Goal: Information Seeking & Learning: Learn about a topic

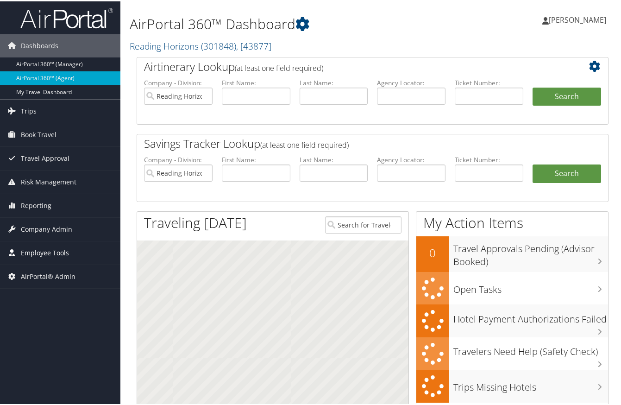
click at [25, 248] on span "Employee Tools" at bounding box center [45, 251] width 48 height 23
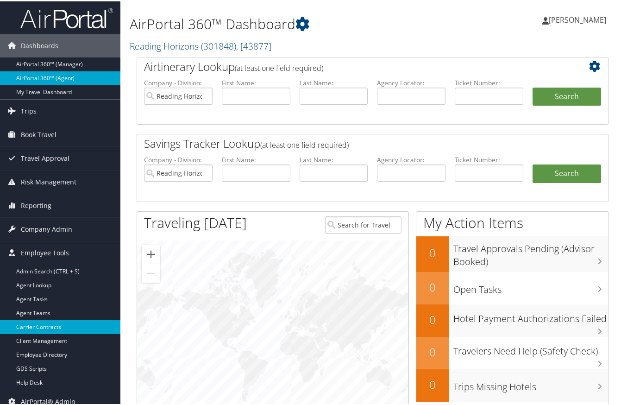
click at [47, 324] on link "Carrier Contracts" at bounding box center [60, 326] width 120 height 14
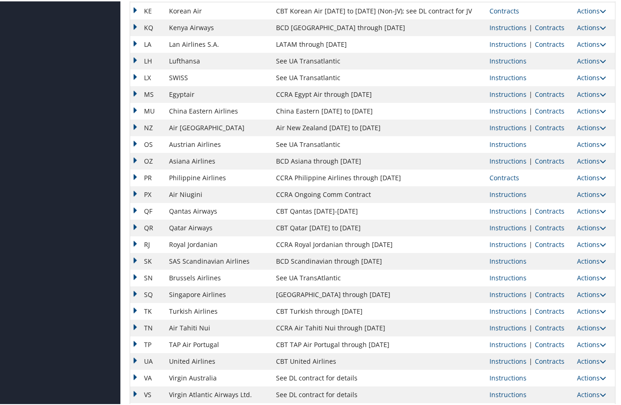
scroll to position [670, 0]
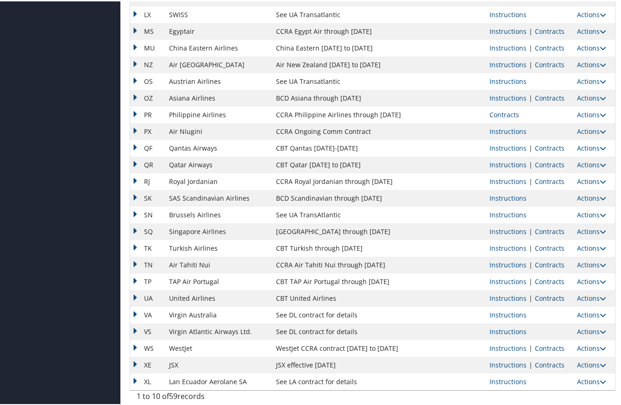
click at [539, 297] on link "Contracts" at bounding box center [550, 296] width 30 height 9
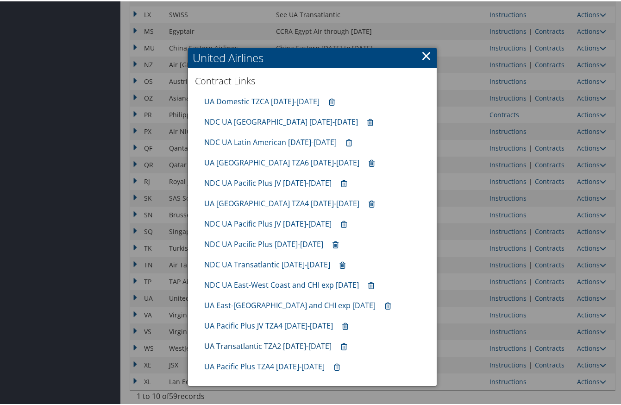
click at [252, 343] on link "UA Transatlantic TZA2 10.01.25-1.31.26" at bounding box center [267, 345] width 127 height 10
click at [276, 323] on link "UA Pacific Plus JV TZA4 10.01.25-1.31.26" at bounding box center [268, 324] width 129 height 10
click at [260, 366] on link "UA Pacific Plus TZA4 10.01.25-1.31.26" at bounding box center [264, 365] width 120 height 10
click at [425, 59] on link "×" at bounding box center [426, 54] width 11 height 19
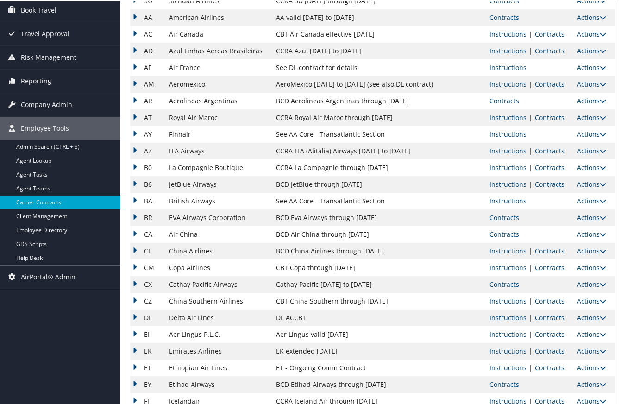
scroll to position [232, 0]
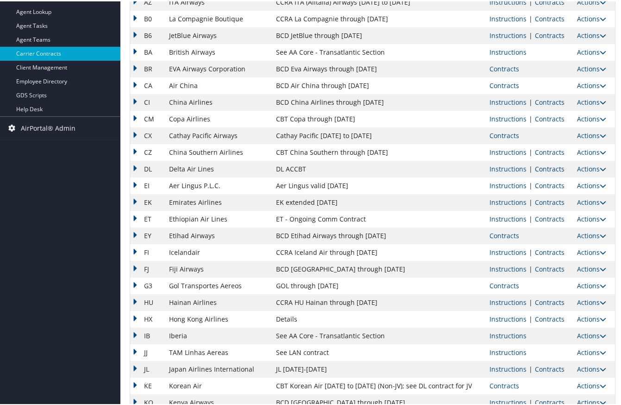
click at [555, 168] on link "Contracts" at bounding box center [550, 167] width 30 height 9
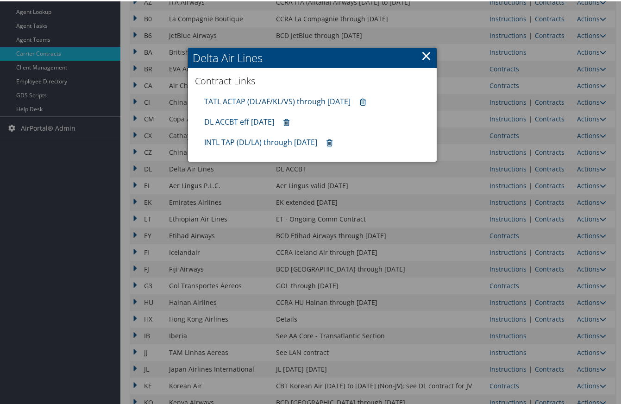
click at [322, 100] on link "TATL ACTAP (DL/AF/KL/VS) through 06.30.26" at bounding box center [277, 100] width 146 height 10
